Goal: Navigation & Orientation: Find specific page/section

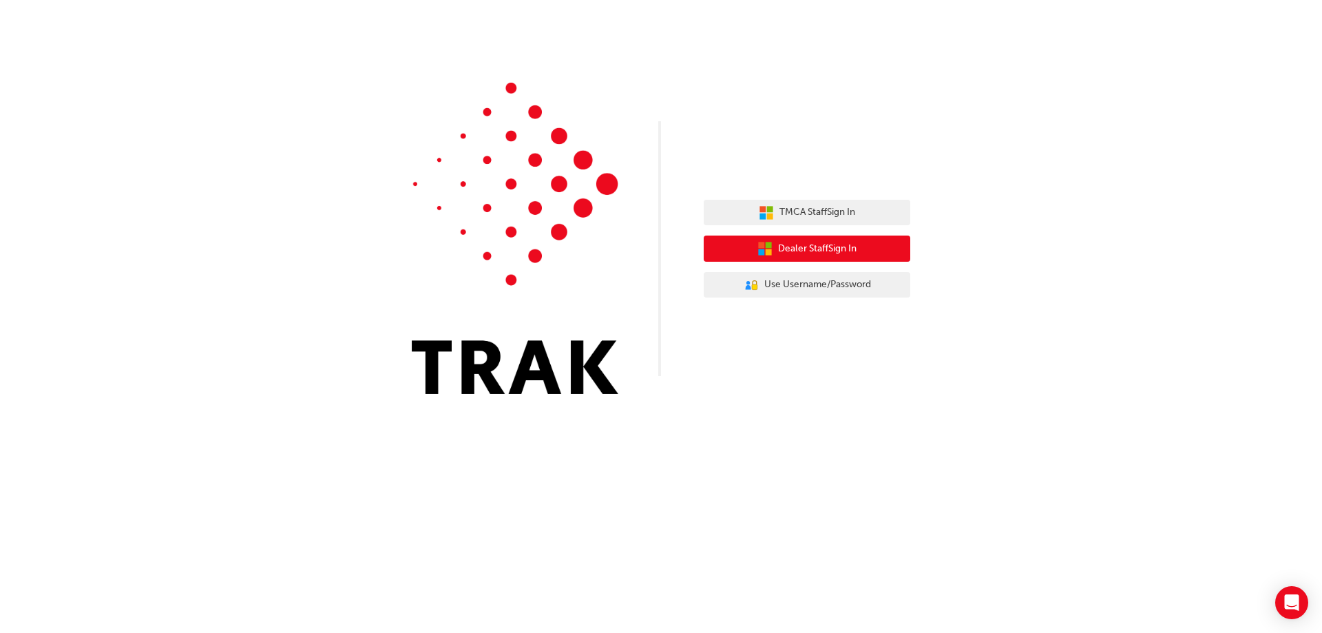
click at [800, 247] on span "Dealer Staff Sign In" at bounding box center [817, 249] width 78 height 16
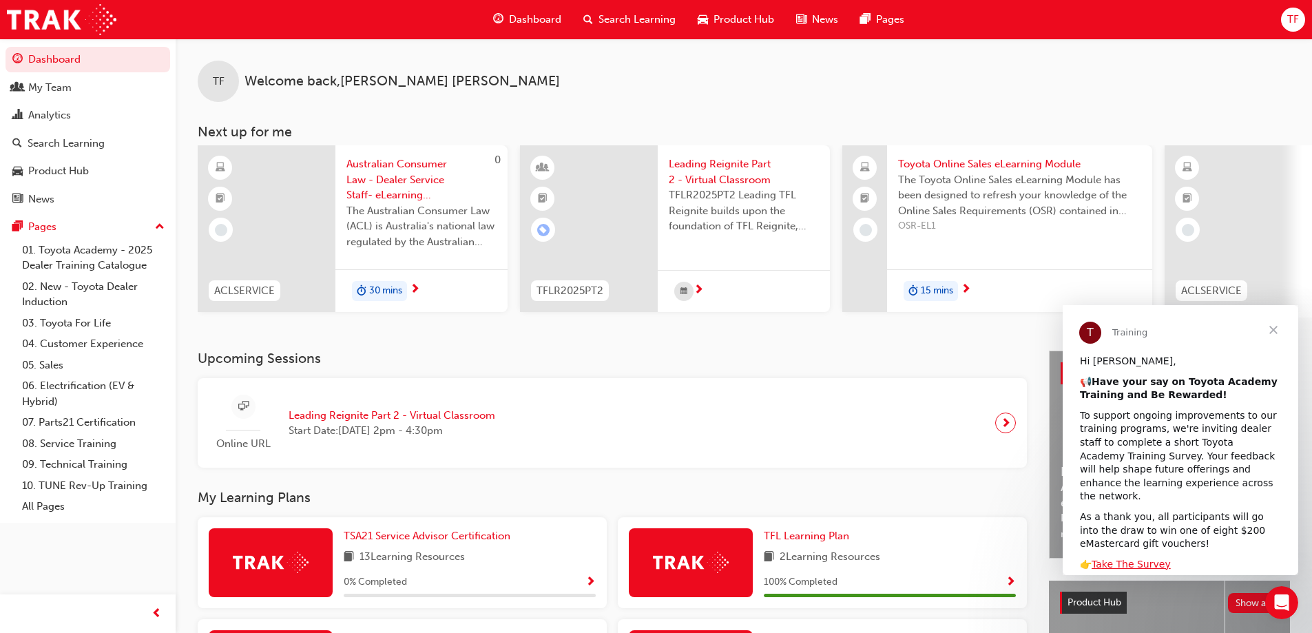
click at [1276, 329] on span "Close" at bounding box center [1273, 330] width 50 height 50
